Goal: Communication & Community: Answer question/provide support

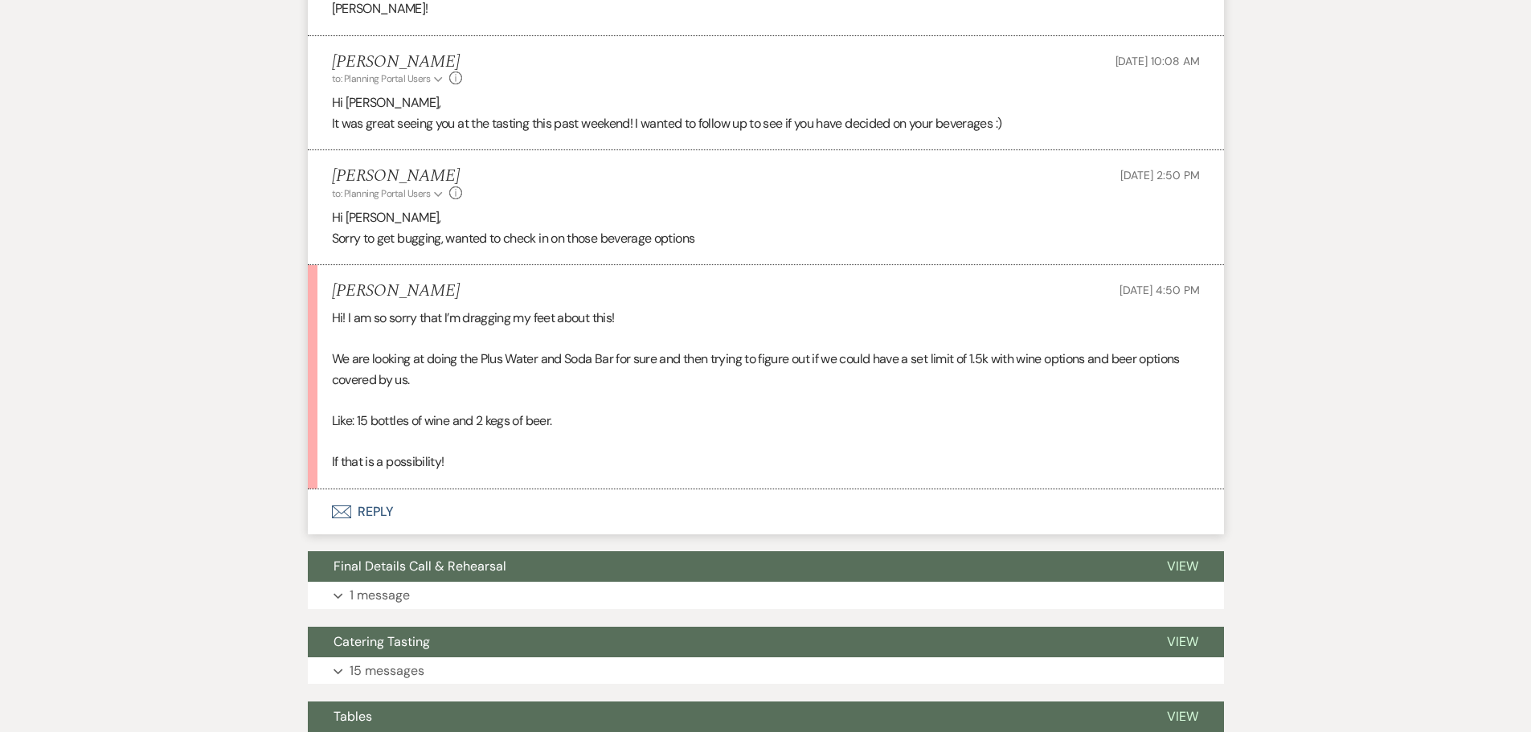
click at [485, 508] on button "Envelope Reply" at bounding box center [766, 511] width 916 height 45
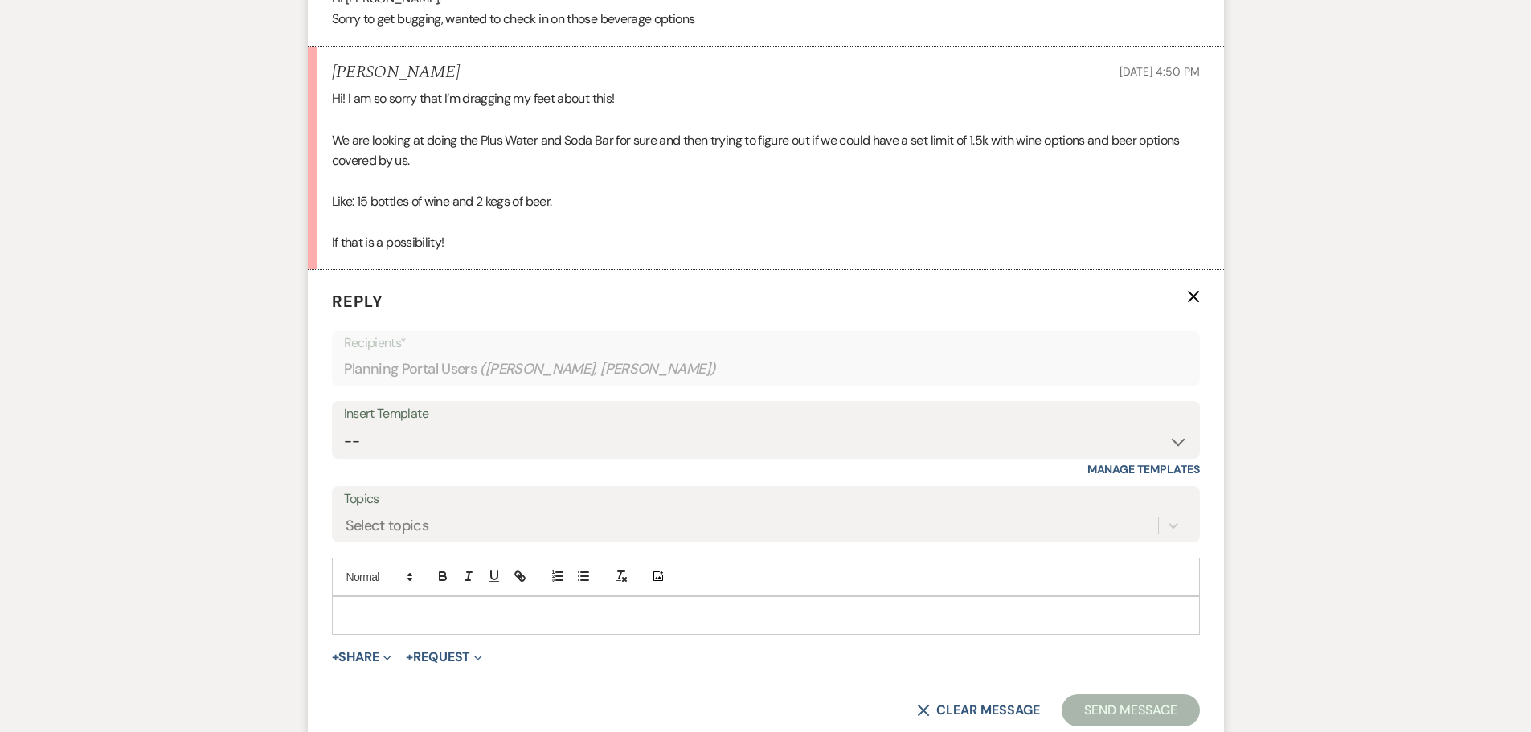
scroll to position [1386, 0]
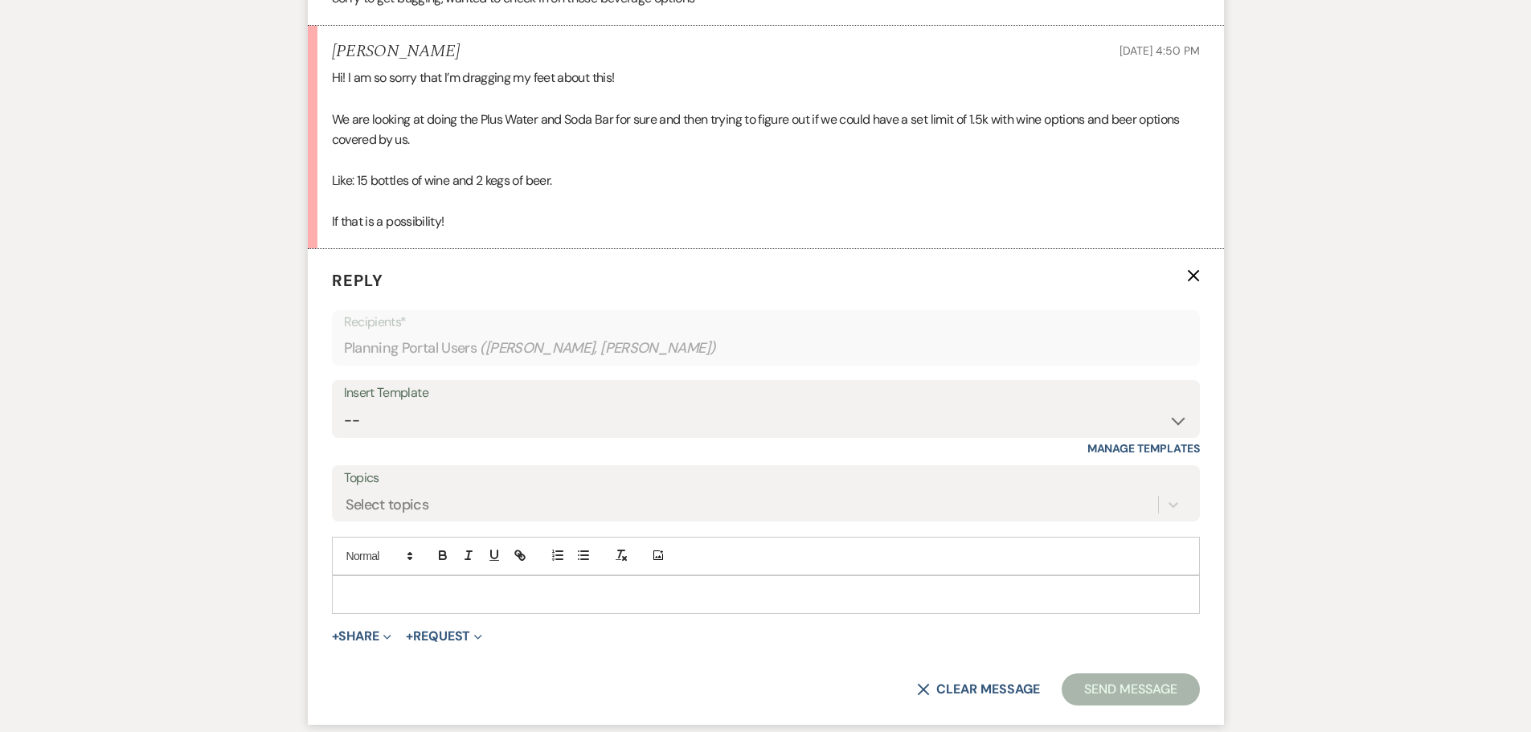
click at [390, 595] on p at bounding box center [766, 595] width 842 height 18
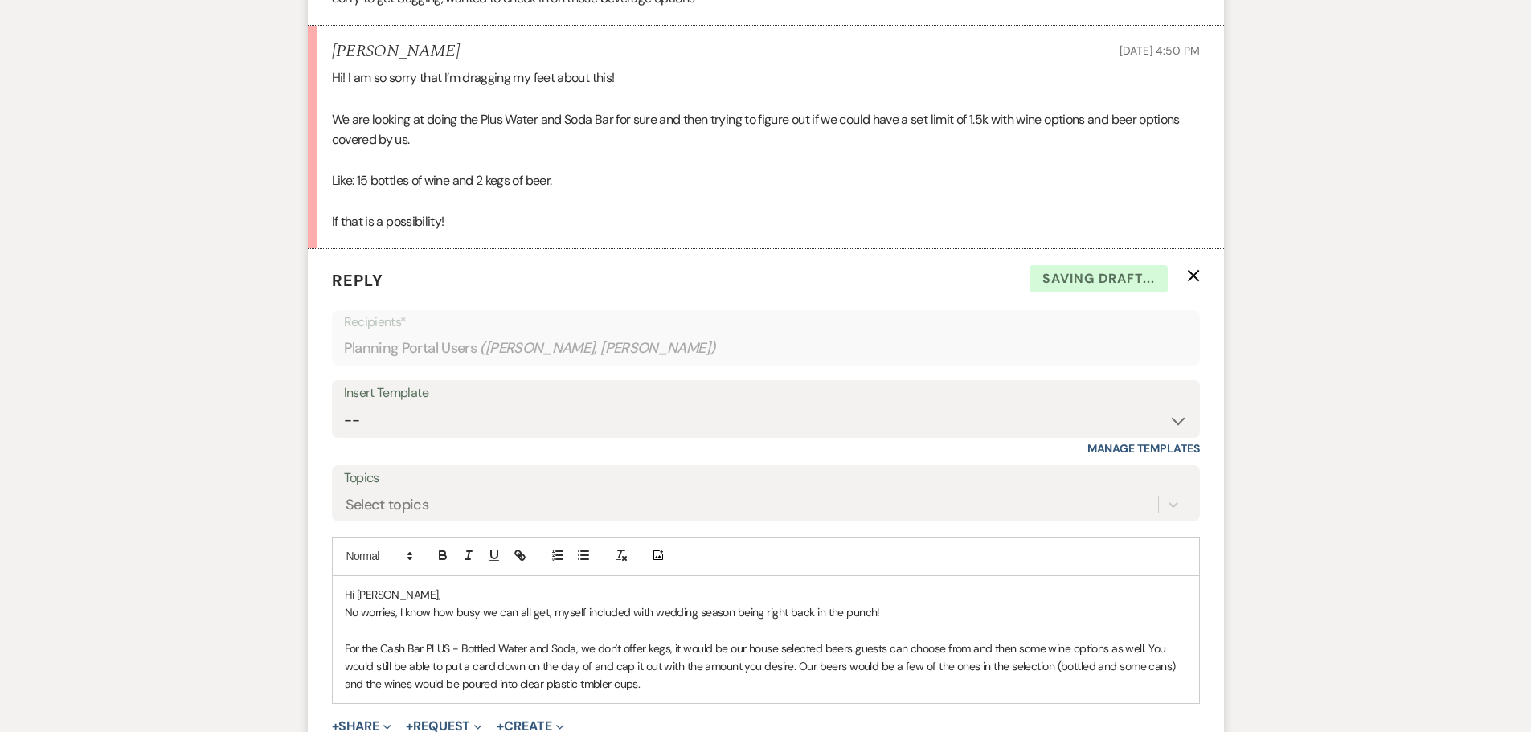
click at [583, 685] on p "For the Cash Bar PLUS - Bottled Water and Soda, we don't offer kegs, it would b…" at bounding box center [766, 667] width 842 height 54
click at [718, 688] on p "For the Cash Bar PLUS - Bottled Water and Soda, we don't offer kegs, it would b…" at bounding box center [766, 667] width 842 height 54
drag, startPoint x: 847, startPoint y: 669, endPoint x: 1048, endPoint y: 671, distance: 200.9
click at [1048, 671] on p "For the Cash Bar PLUS - Bottled Water and Soda, we don't offer kegs, it would b…" at bounding box center [766, 667] width 842 height 54
click at [972, 671] on p "For the Cash Bar PLUS - Bottled Water and Soda, we don't offer kegs, it would b…" at bounding box center [766, 667] width 842 height 54
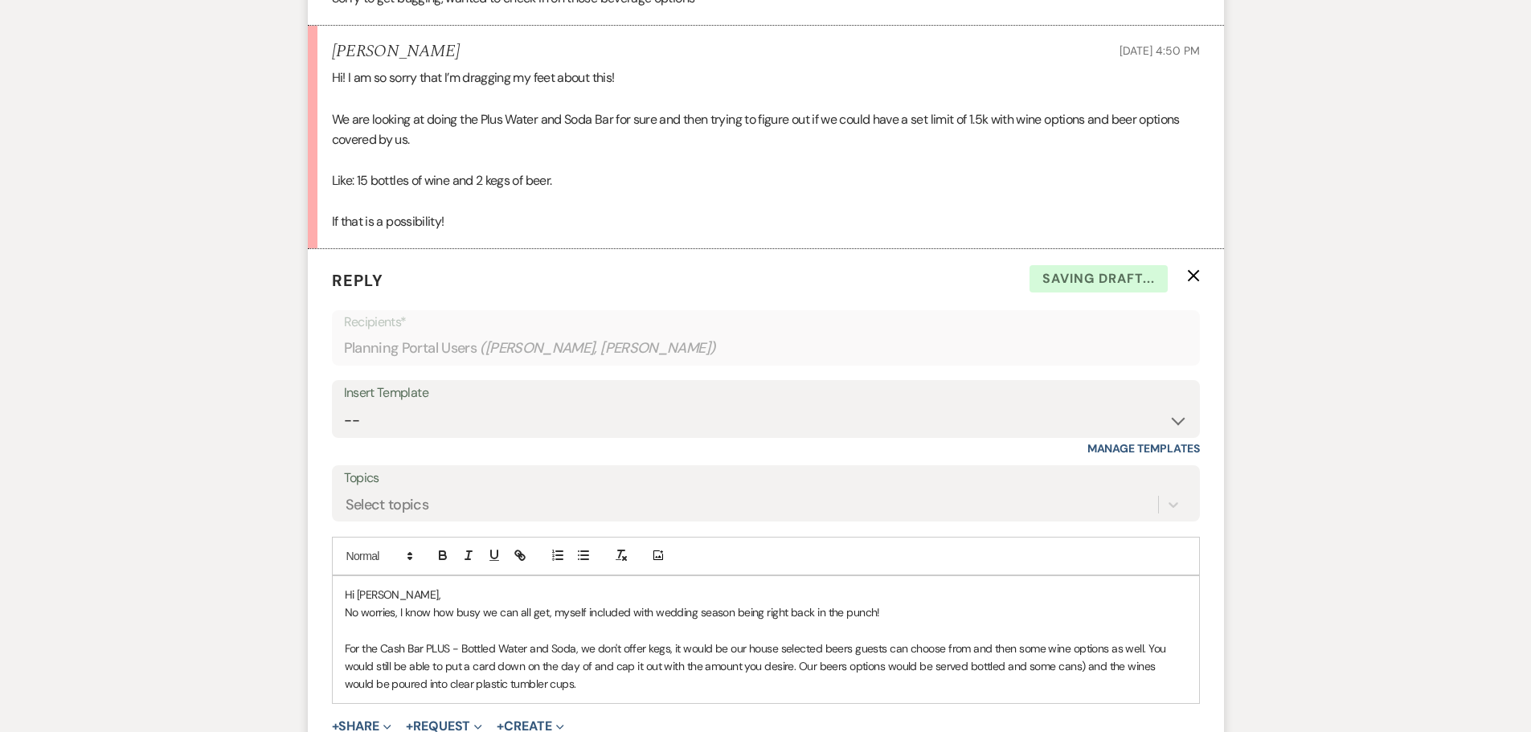
click at [1082, 666] on p "For the Cash Bar PLUS - Bottled Water and Soda, we don't offer kegs, it would b…" at bounding box center [766, 667] width 842 height 54
click at [1103, 670] on p "For the Cash Bar PLUS - Bottled Water and Soda, we don't offer kegs, it would b…" at bounding box center [766, 667] width 842 height 54
click at [1101, 667] on p "For the Cash Bar PLUS - Bottled Water and Soda, we don't offer kegs, it would b…" at bounding box center [766, 667] width 842 height 54
click at [671, 681] on p "For the Cash Bar PLUS - Bottled Water and Soda, we don't offer kegs, it would b…" at bounding box center [766, 667] width 842 height 54
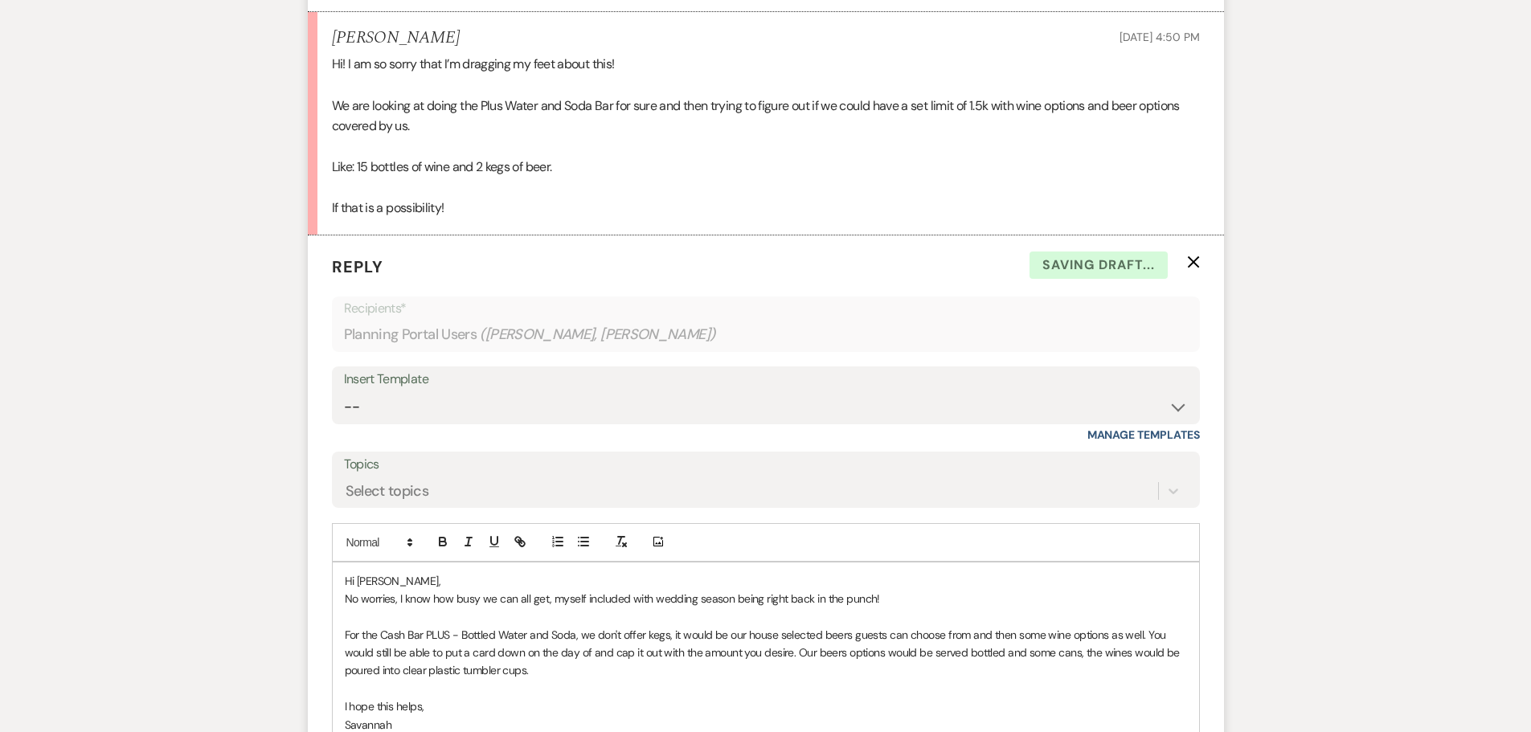
click at [661, 666] on p "For the Cash Bar PLUS - Bottled Water and Soda, we don't offer kegs, it would b…" at bounding box center [766, 653] width 842 height 54
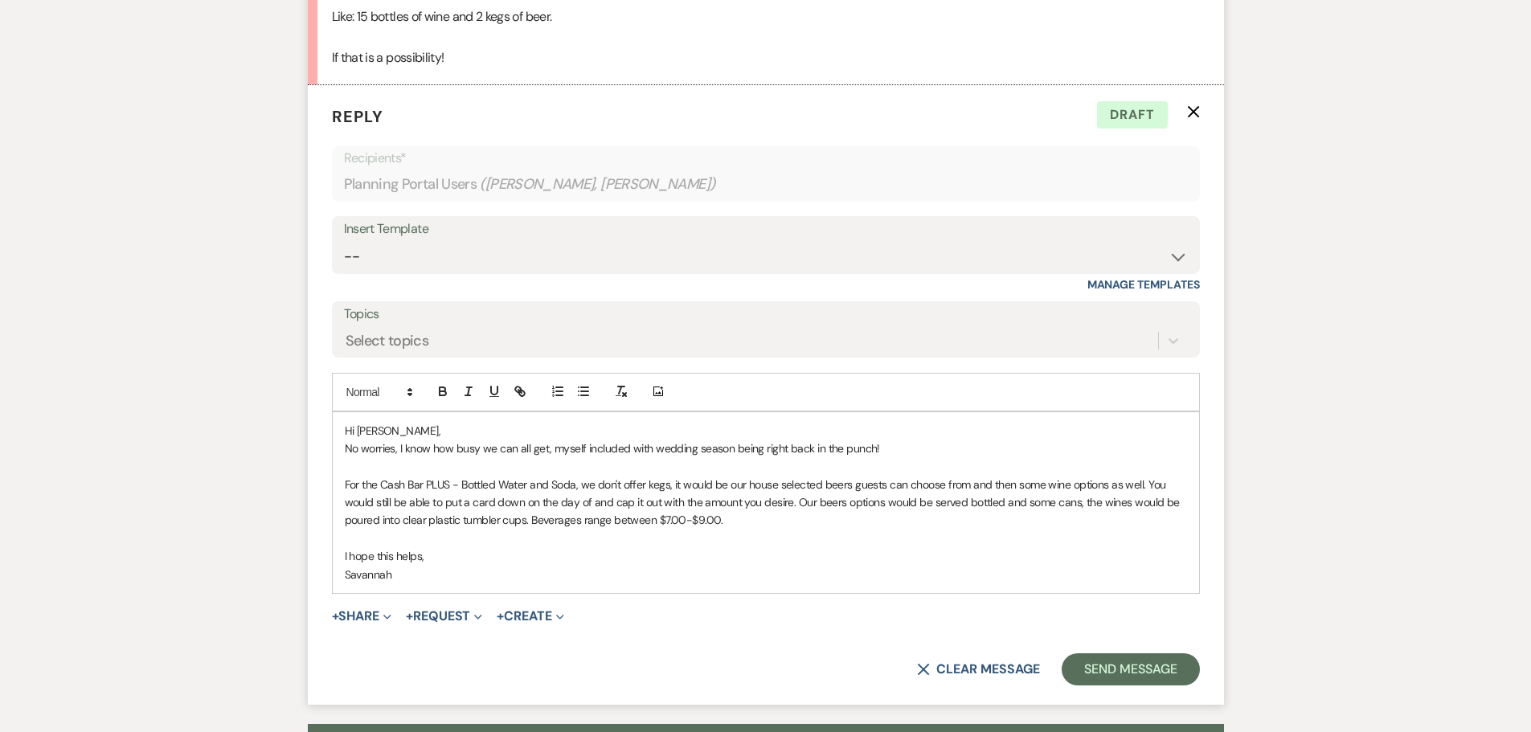
scroll to position [1641, 0]
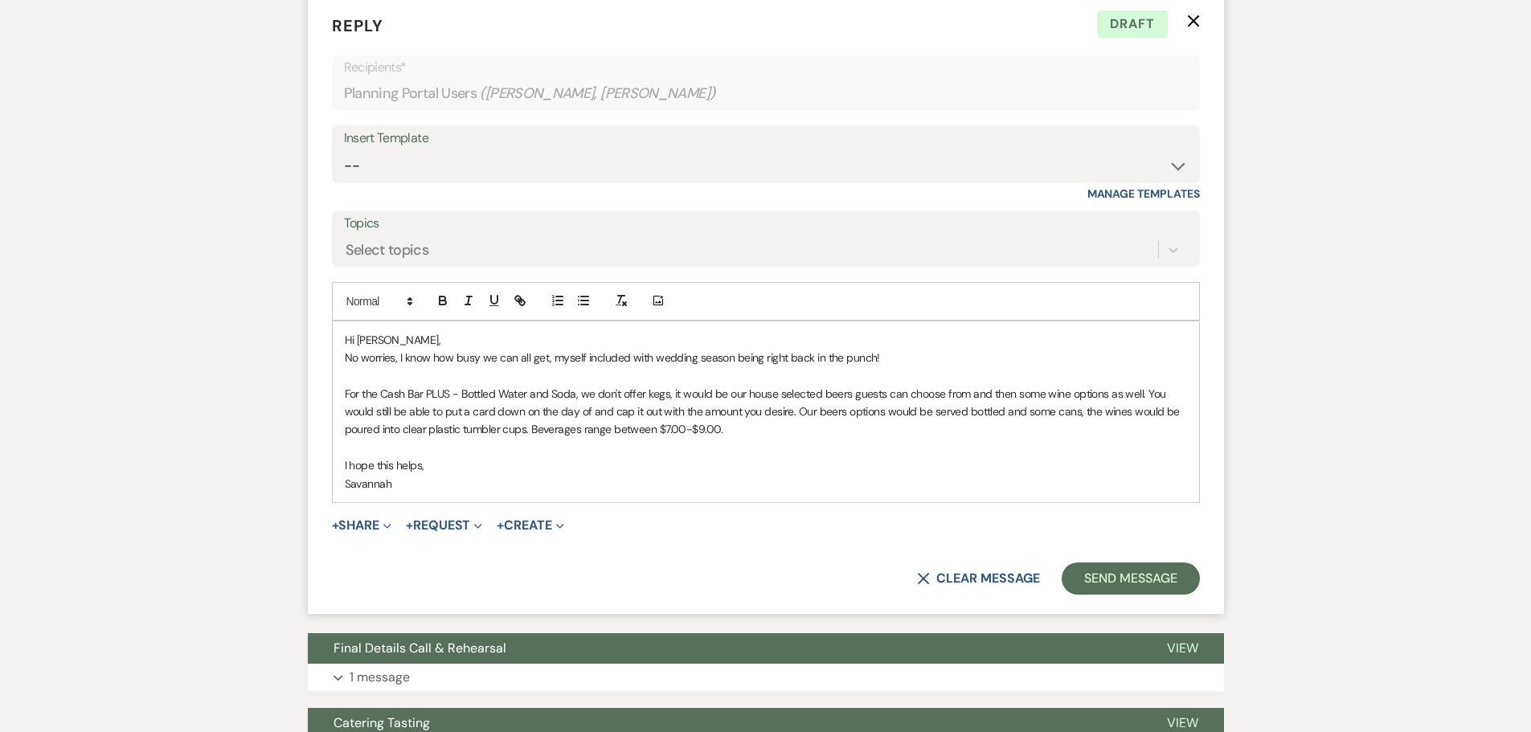
click at [438, 470] on p "I hope this helps," at bounding box center [766, 465] width 842 height 18
click at [1140, 560] on form "Reply X Saving draft... Recipients* Planning Portal Users ( [PERSON_NAME], [PER…" at bounding box center [766, 304] width 916 height 620
click at [1140, 574] on button "Send Message" at bounding box center [1130, 579] width 137 height 32
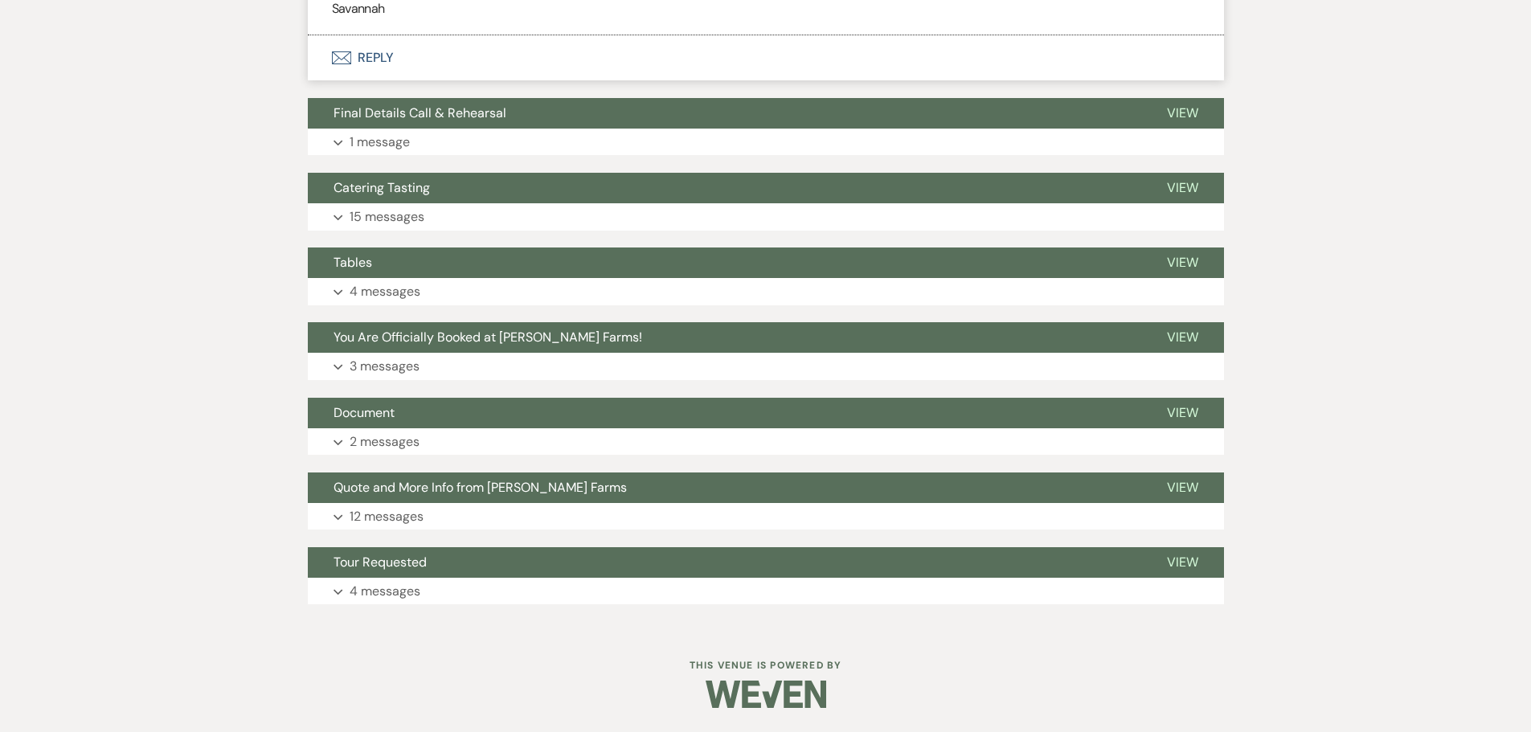
scroll to position [1698, 0]
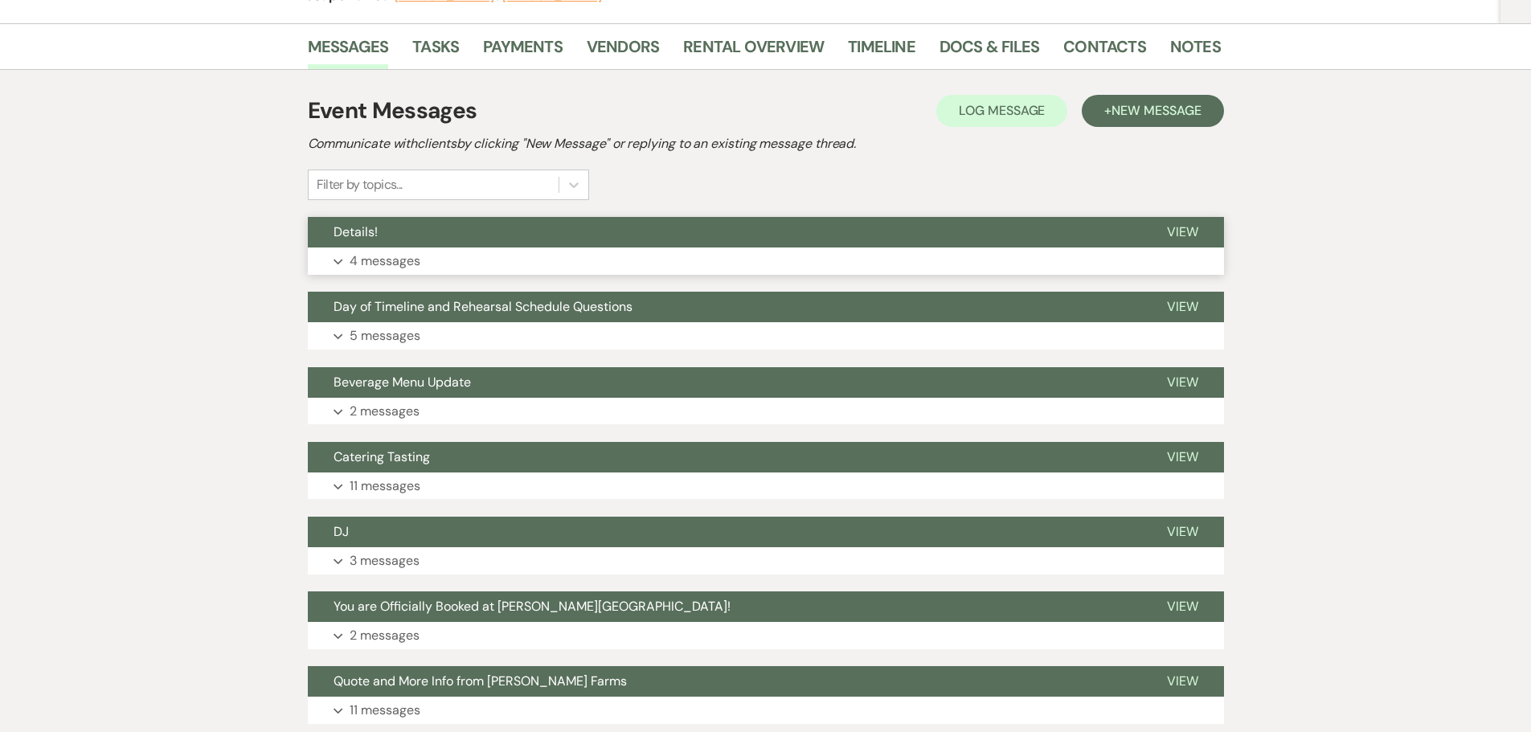
click at [649, 271] on button "Expand 4 messages" at bounding box center [766, 261] width 916 height 27
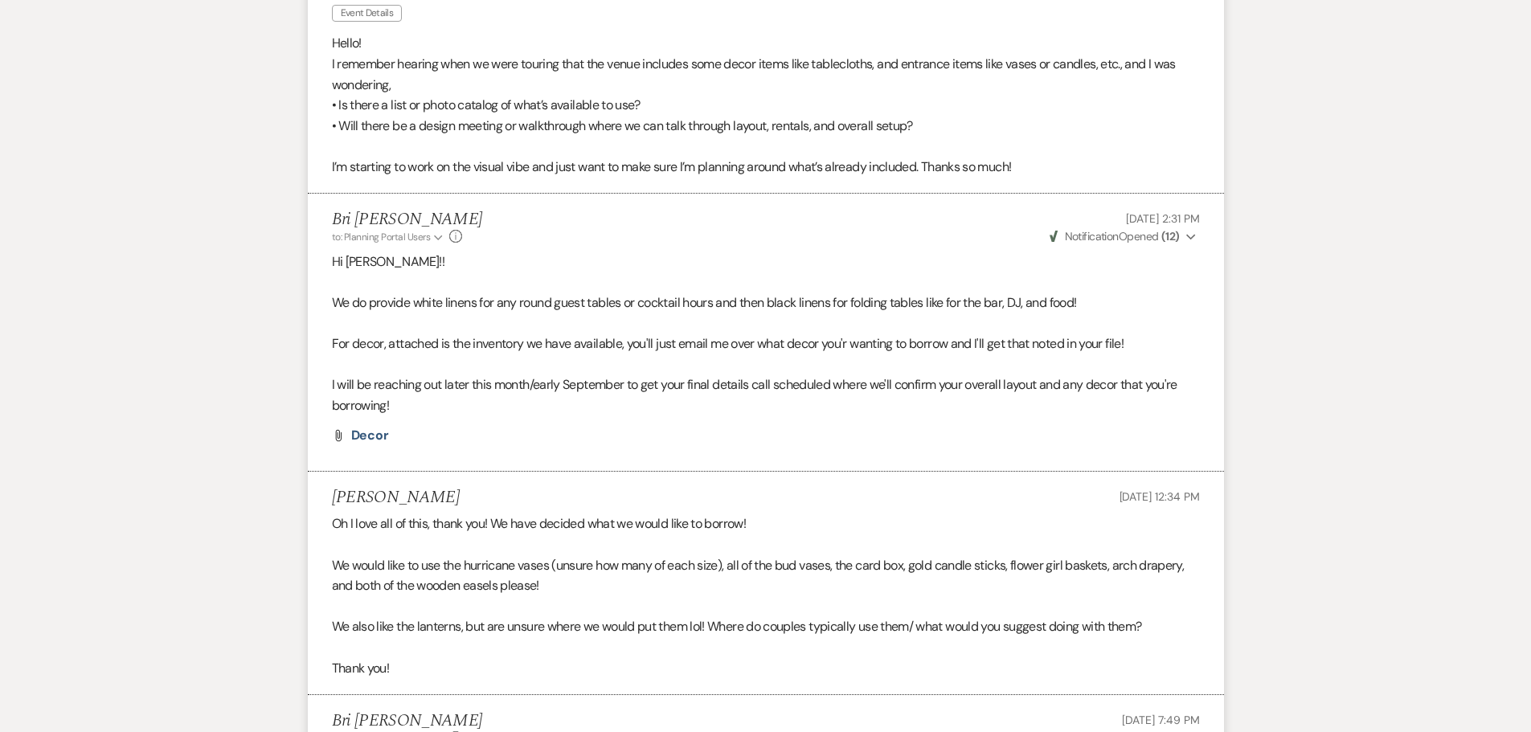
scroll to position [563, 0]
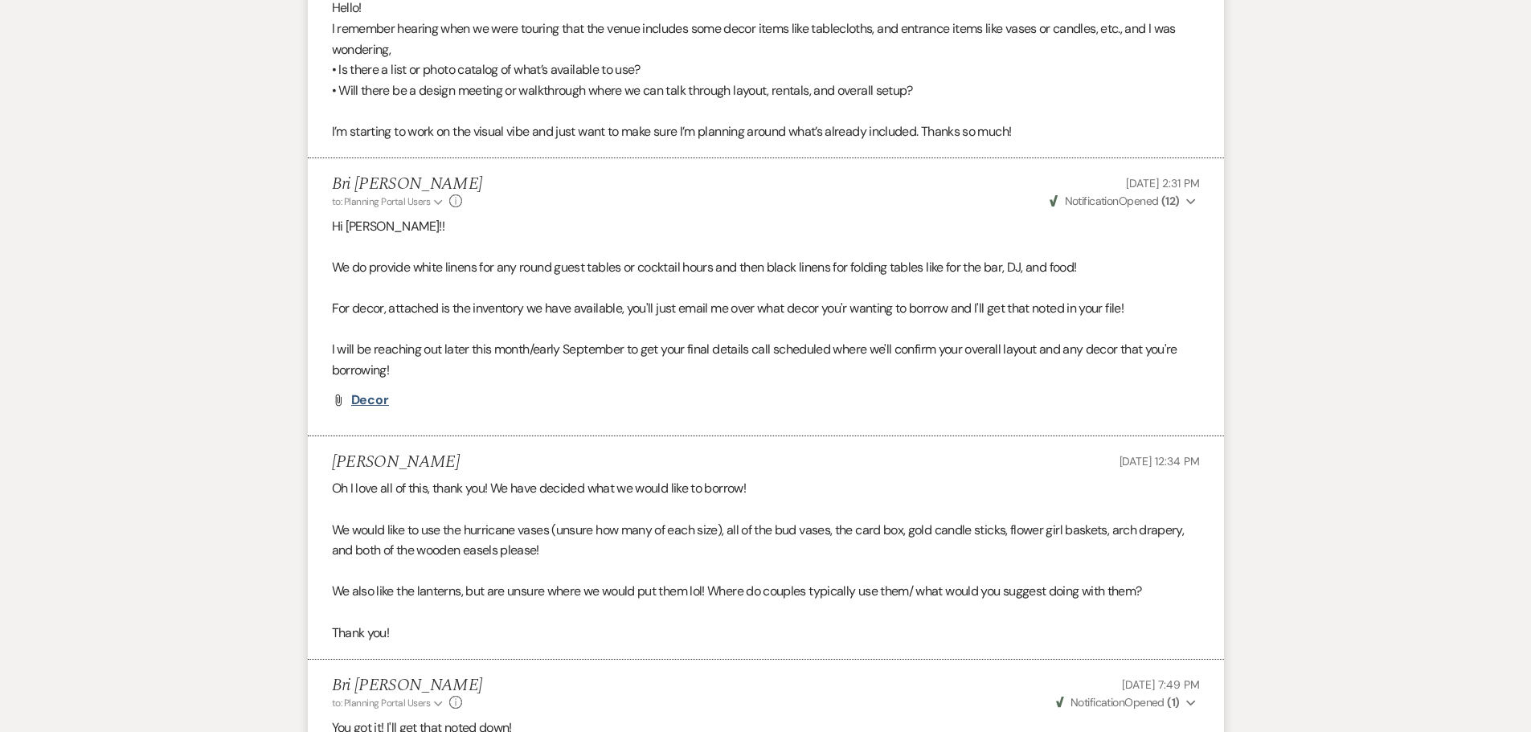
click at [364, 404] on span "Decor" at bounding box center [370, 399] width 39 height 17
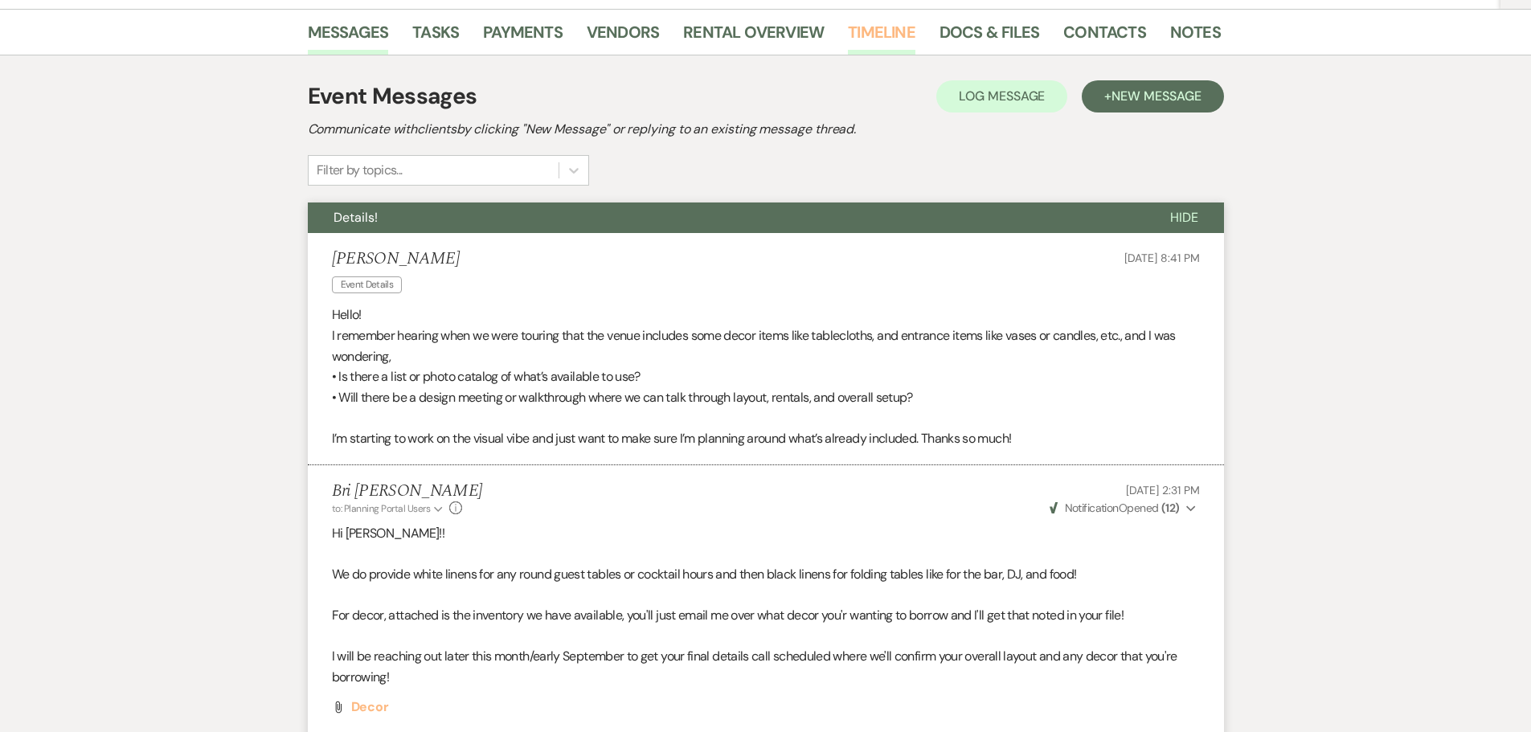
scroll to position [80, 0]
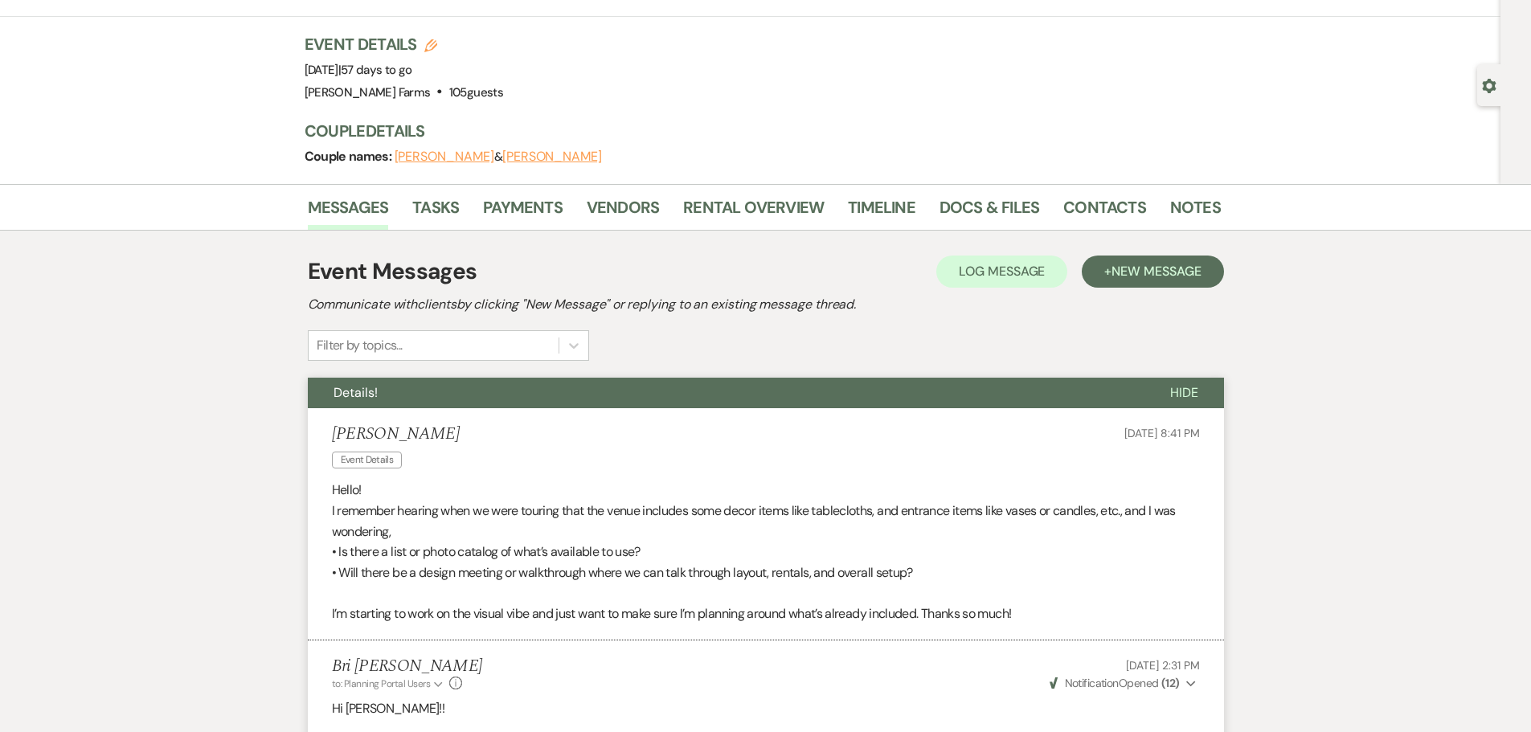
click at [1487, 85] on icon "Gear" at bounding box center [1489, 86] width 14 height 14
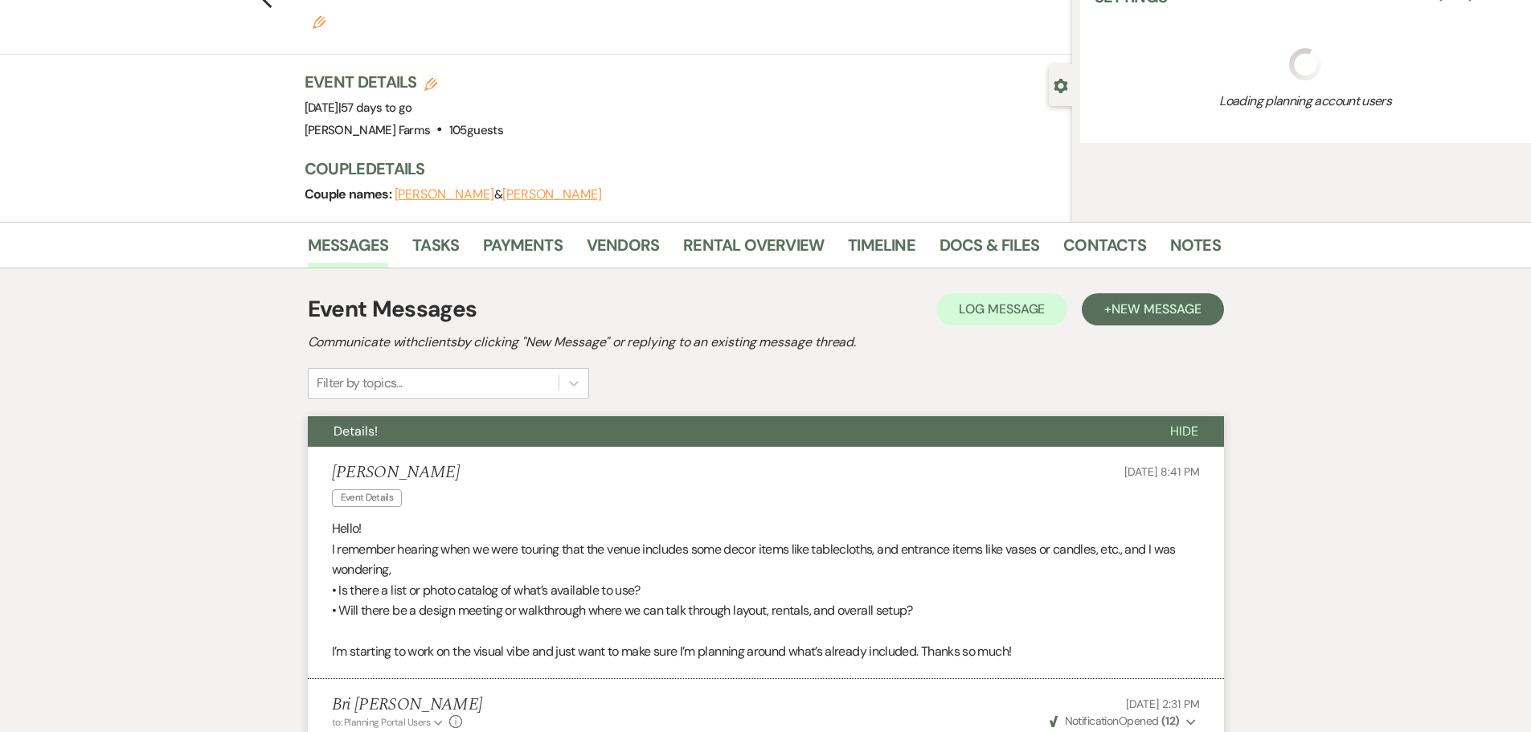
select select "5"
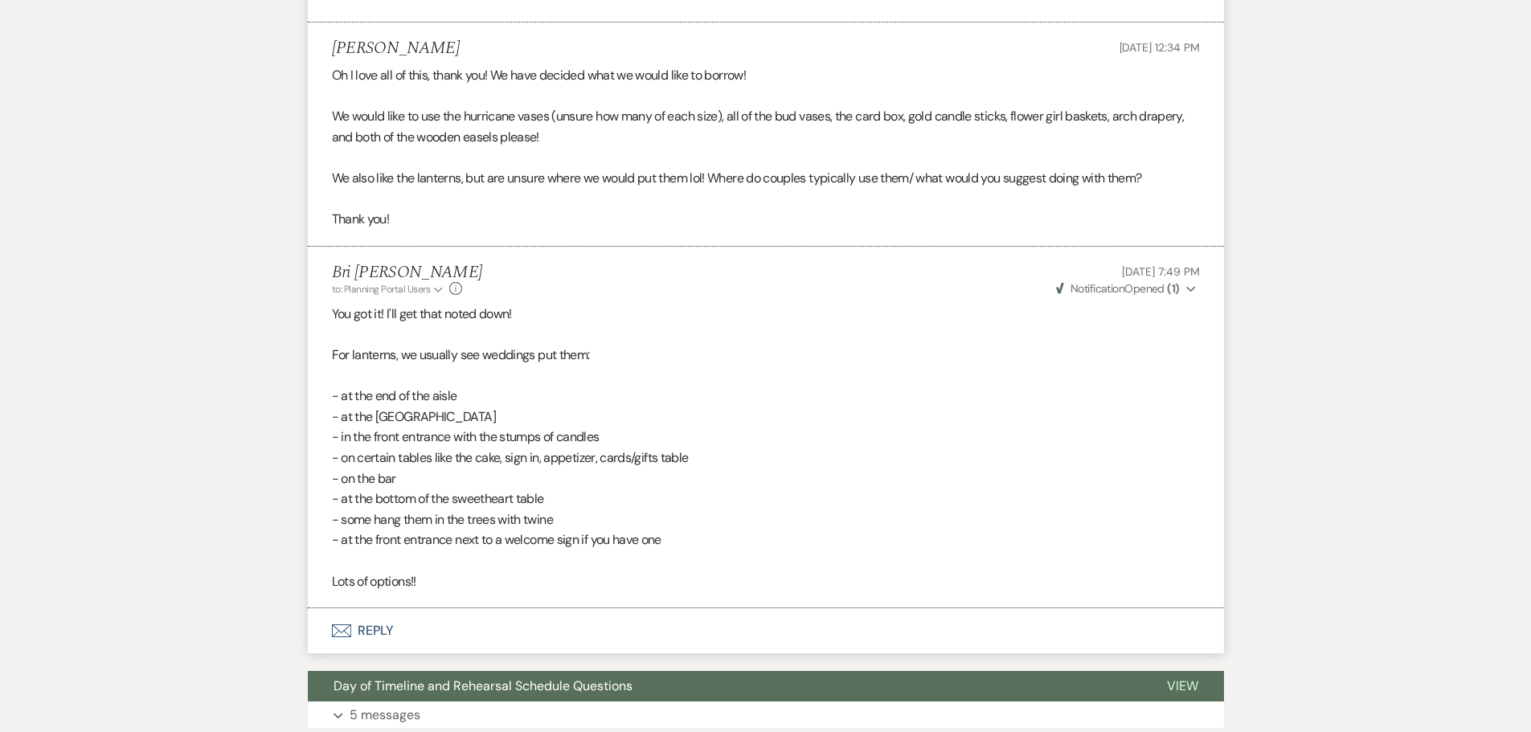
scroll to position [1045, 0]
